Goal: Find specific page/section: Find specific page/section

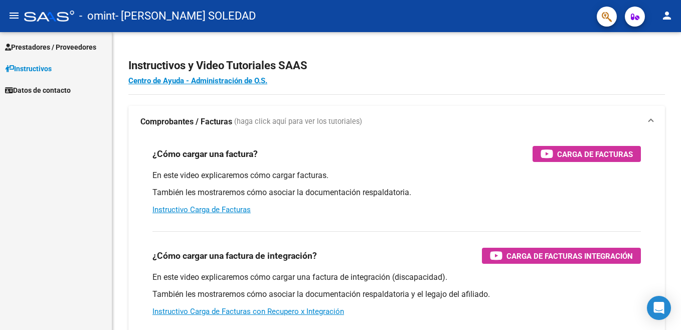
click at [87, 43] on span "Prestadores / Proveedores" at bounding box center [50, 47] width 91 height 11
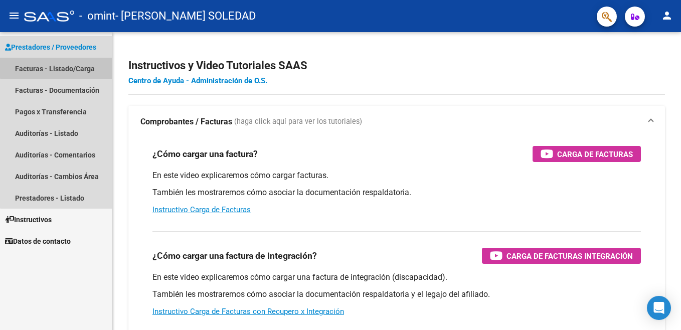
click at [72, 66] on link "Facturas - Listado/Carga" at bounding box center [56, 69] width 112 height 22
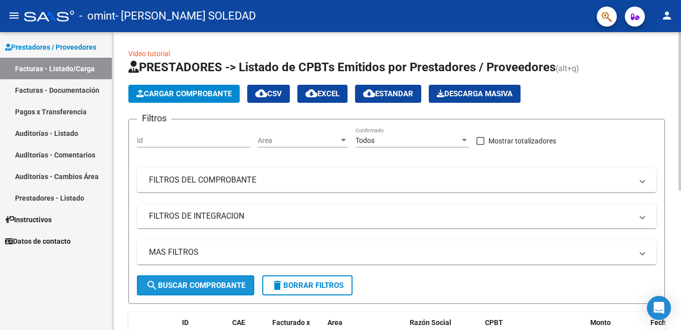
click at [203, 283] on span "search Buscar Comprobante" at bounding box center [195, 285] width 99 height 9
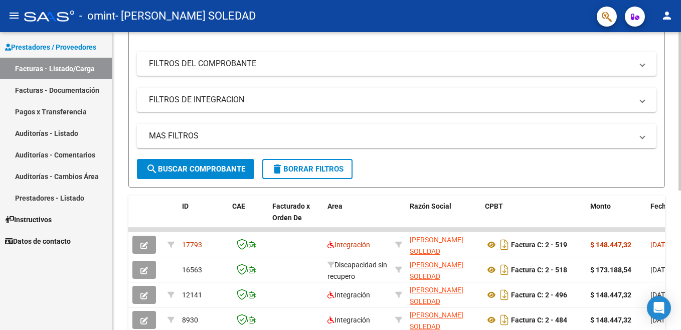
scroll to position [117, 0]
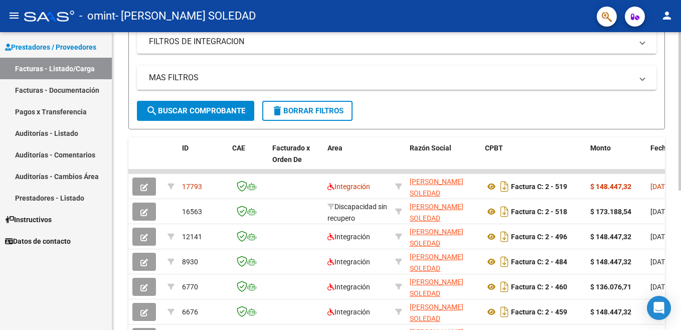
click at [681, 256] on html "menu - omint - [PERSON_NAME] SOLEDAD person Prestadores / Proveedores Facturas …" at bounding box center [340, 165] width 681 height 330
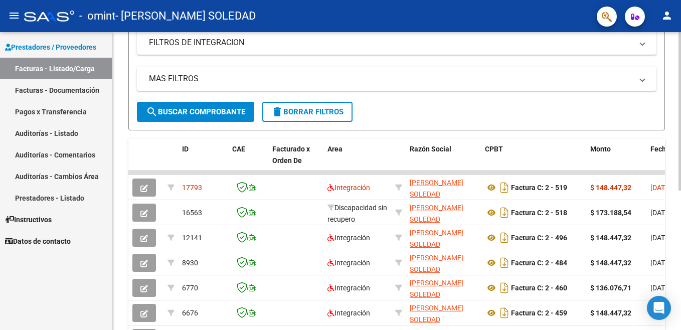
click at [680, 151] on div at bounding box center [680, 206] width 3 height 159
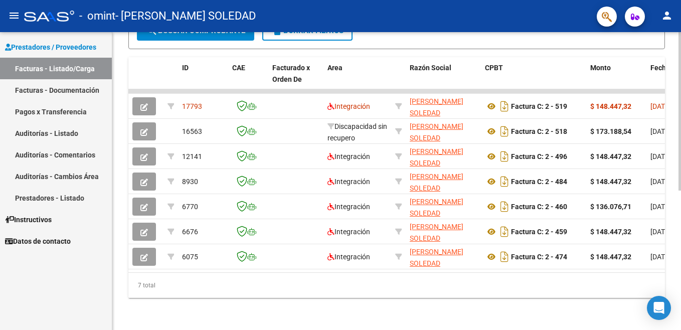
click at [681, 234] on html "menu - omint - [PERSON_NAME] SOLEDAD person Prestadores / Proveedores Facturas …" at bounding box center [340, 165] width 681 height 330
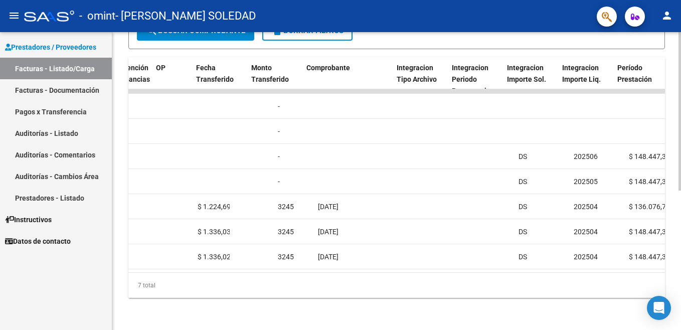
scroll to position [0, 818]
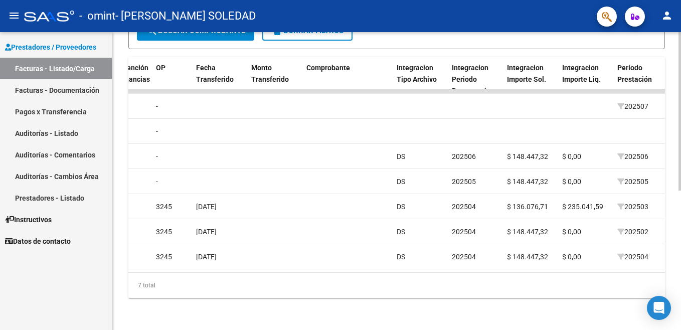
click at [423, 268] on datatable-body "17793 Integración [PERSON_NAME] SOLEDAD 27281314802 Factura C: 2 - 519 $ 148.44…" at bounding box center [396, 180] width 537 height 183
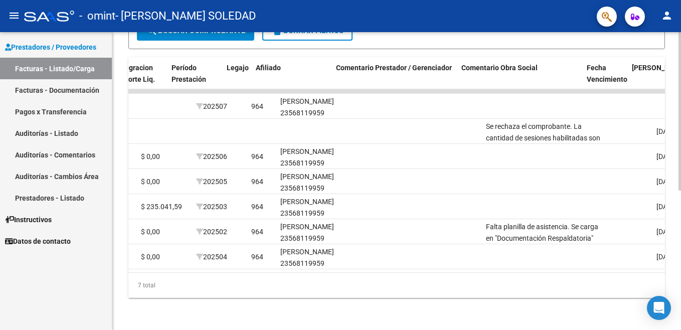
scroll to position [0, 1279]
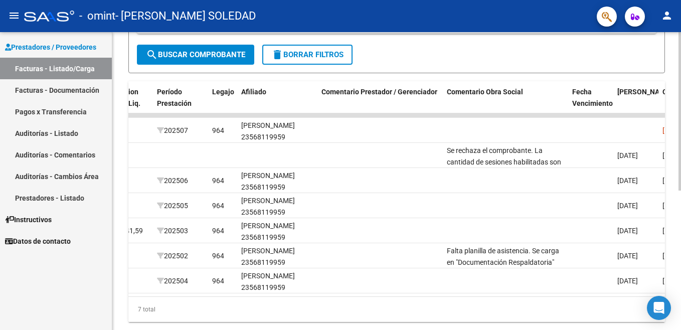
click at [681, 207] on html "menu - omint - [PERSON_NAME] SOLEDAD person Prestadores / Proveedores Facturas …" at bounding box center [340, 165] width 681 height 330
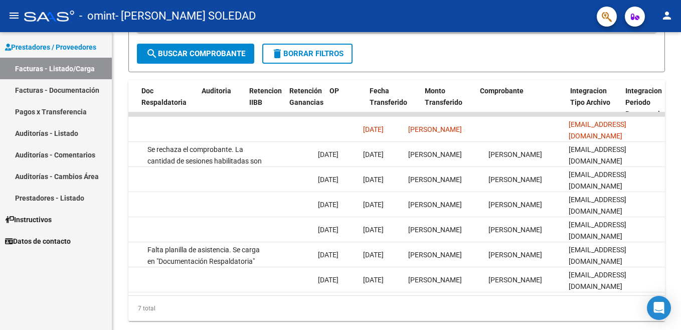
scroll to position [0, 645]
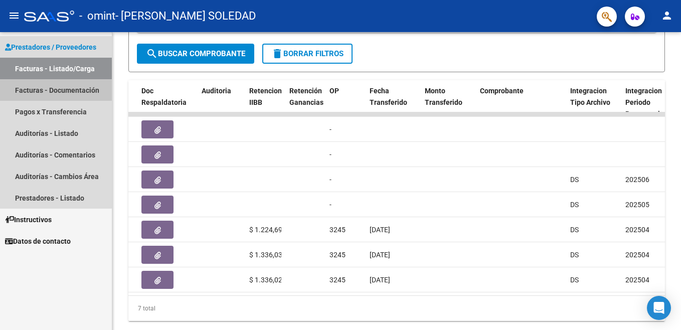
click at [44, 86] on link "Facturas - Documentación" at bounding box center [56, 90] width 112 height 22
